Goal: Task Accomplishment & Management: Use online tool/utility

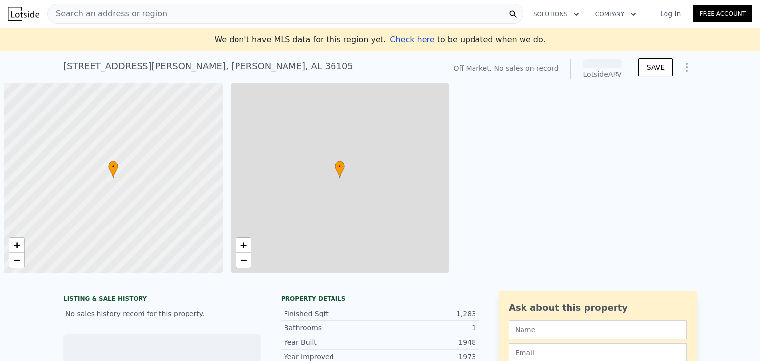
scroll to position [0, 4]
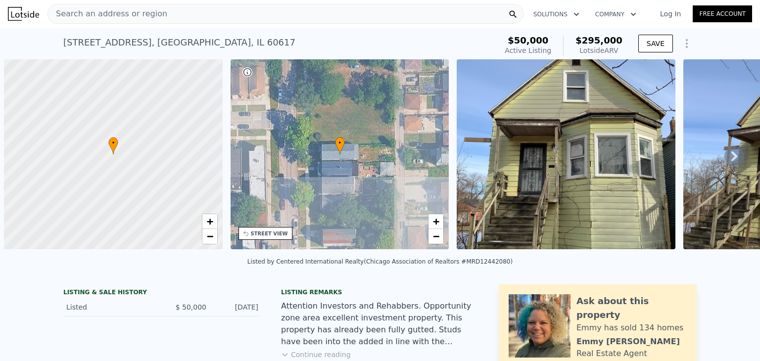
scroll to position [0, 4]
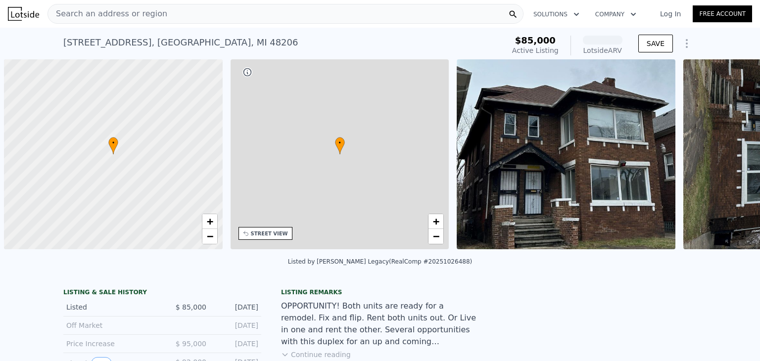
scroll to position [0, 4]
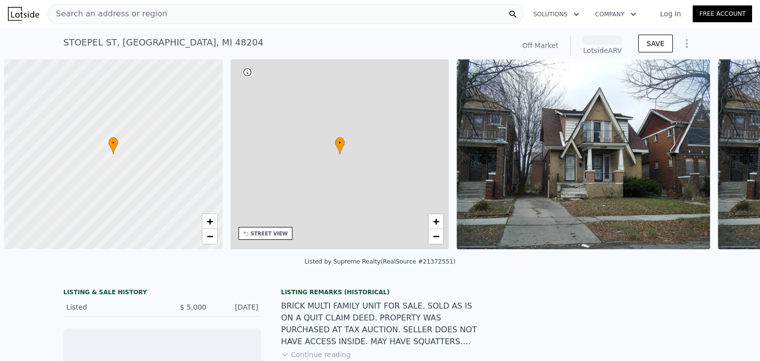
scroll to position [0, 4]
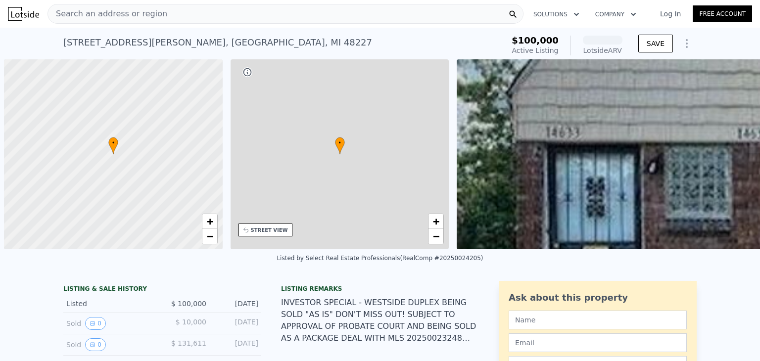
scroll to position [0, 4]
